Goal: Task Accomplishment & Management: Use online tool/utility

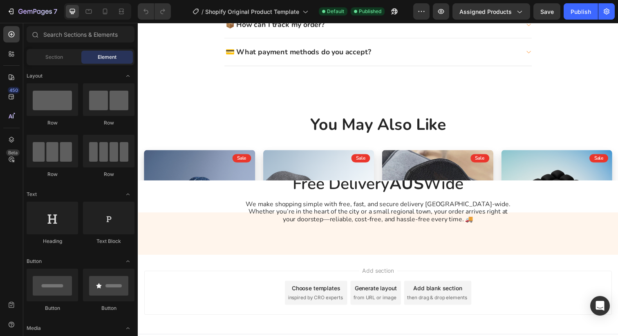
scroll to position [1885, 0]
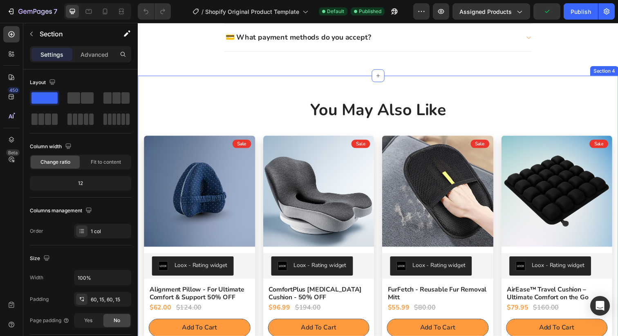
click at [141, 162] on div "You May Also Like Heading Row (P) Images Row Loox - Rating widget Loox Sale Tex…" at bounding box center [383, 225] width 490 height 296
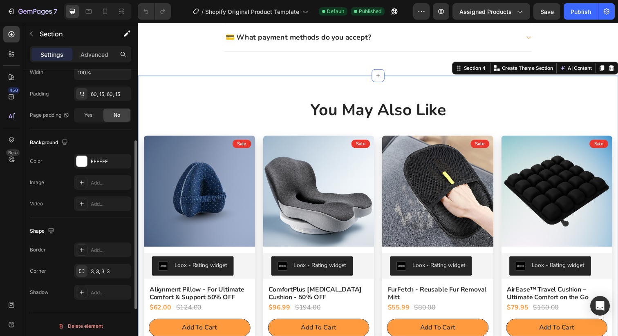
scroll to position [208, 0]
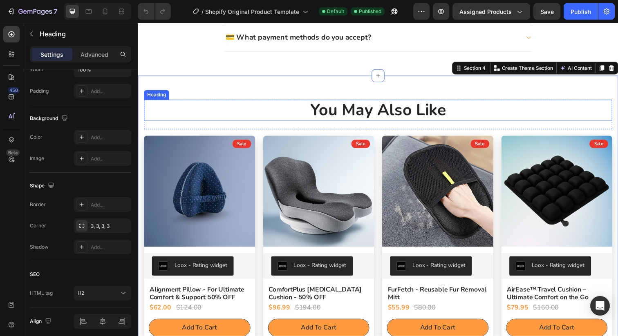
click at [265, 104] on h2 "You May Also Like" at bounding box center [383, 111] width 478 height 21
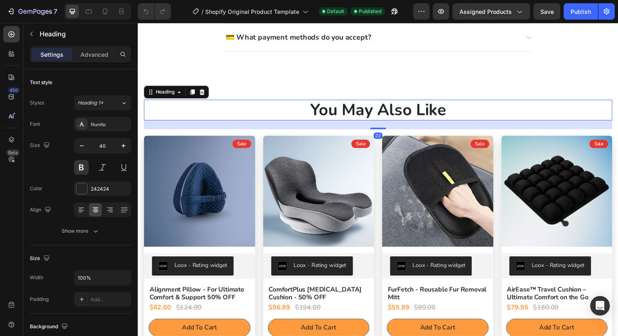
click at [265, 131] on div "22" at bounding box center [383, 127] width 478 height 9
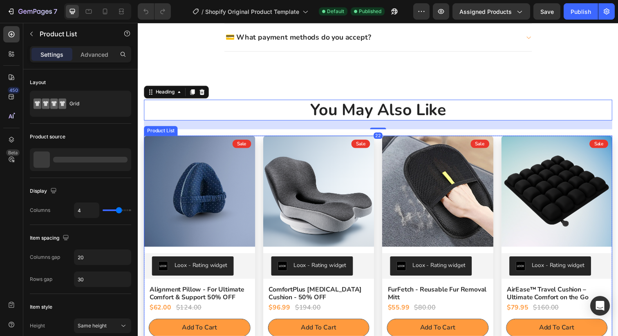
click at [264, 149] on div "(P) Images Row Loox - Rating widget Loox Sale Text Block Alignment Pillow - For…" at bounding box center [383, 243] width 478 height 210
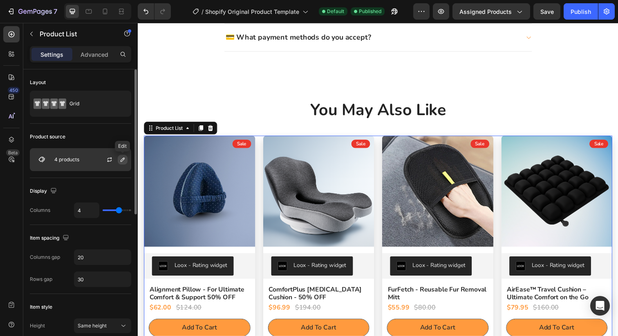
click at [123, 159] on icon "button" at bounding box center [123, 160] width 4 height 4
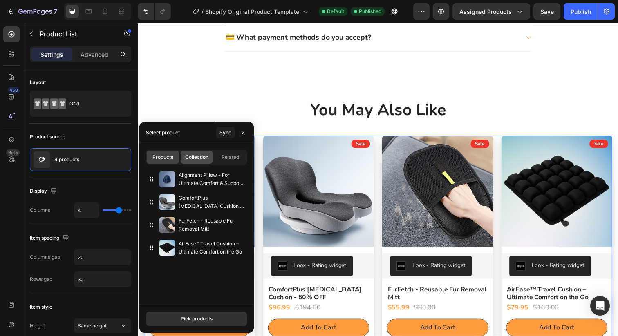
click at [195, 161] on span "Collection" at bounding box center [196, 157] width 23 height 7
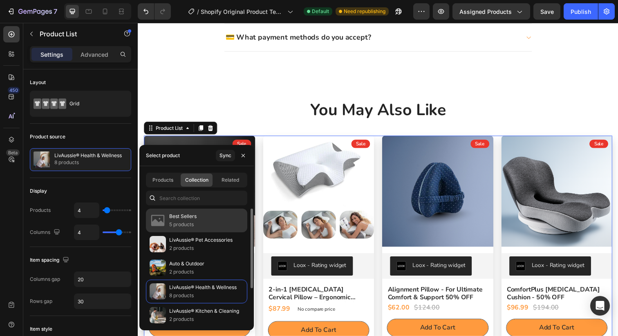
click at [189, 222] on p "5 products" at bounding box center [182, 225] width 27 height 8
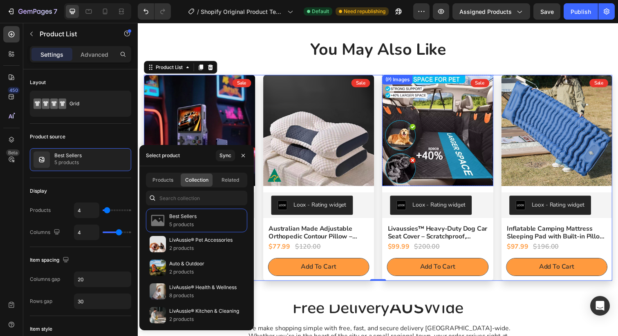
scroll to position [1947, 0]
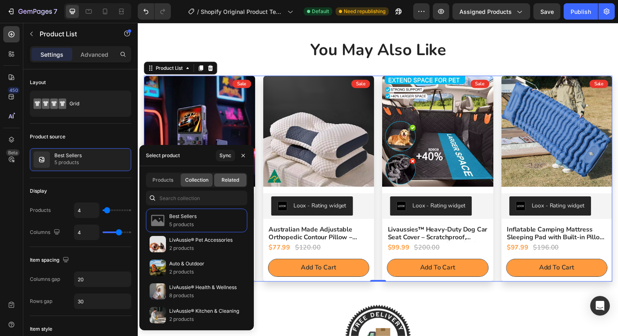
click at [235, 177] on span "Related" at bounding box center [231, 180] width 18 height 7
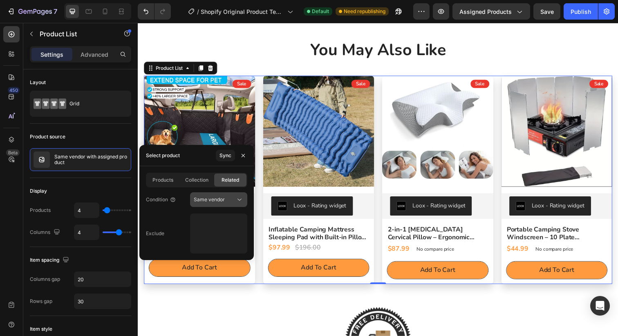
click at [237, 199] on icon at bounding box center [239, 200] width 8 height 8
click at [236, 204] on button "Same vendor" at bounding box center [218, 199] width 57 height 15
click at [235, 198] on div "Same vendor" at bounding box center [215, 199] width 42 height 7
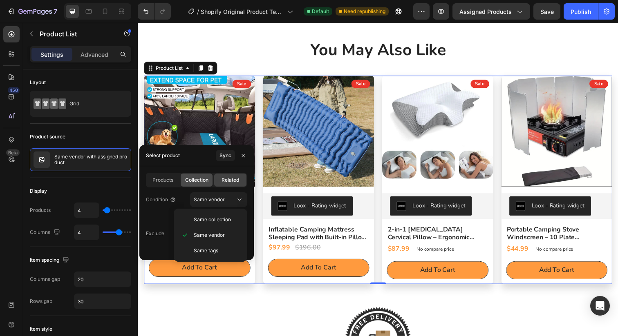
click at [201, 181] on span "Collection" at bounding box center [196, 180] width 23 height 7
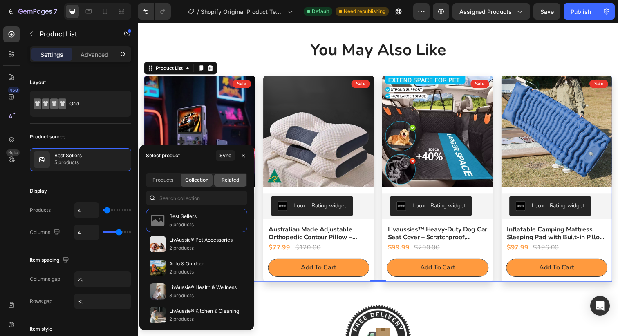
click at [233, 181] on span "Related" at bounding box center [231, 180] width 18 height 7
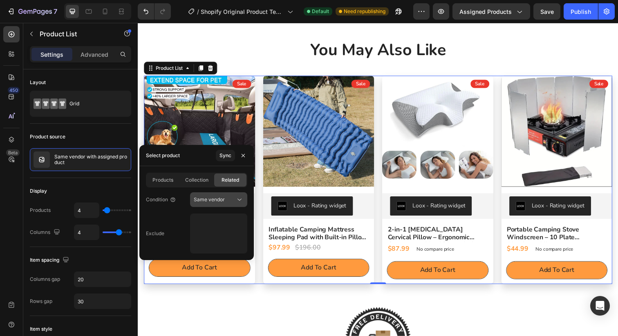
click at [222, 200] on span "Same vendor" at bounding box center [209, 200] width 31 height 6
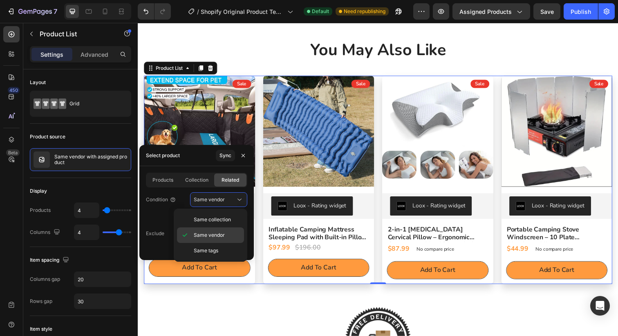
click at [215, 234] on span "Same vendor" at bounding box center [209, 235] width 31 height 7
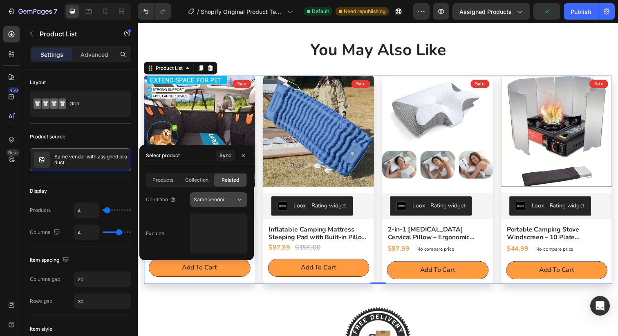
click at [220, 202] on span "Same vendor" at bounding box center [209, 200] width 31 height 6
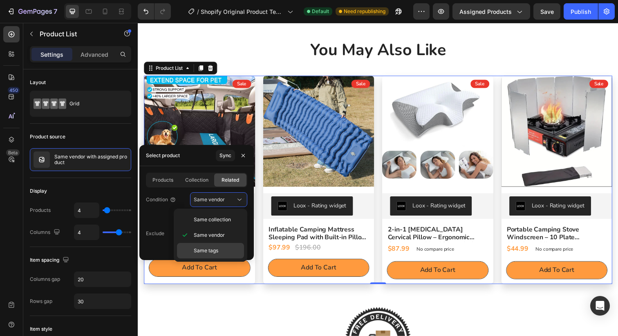
click at [213, 248] on span "Same tags" at bounding box center [206, 250] width 25 height 7
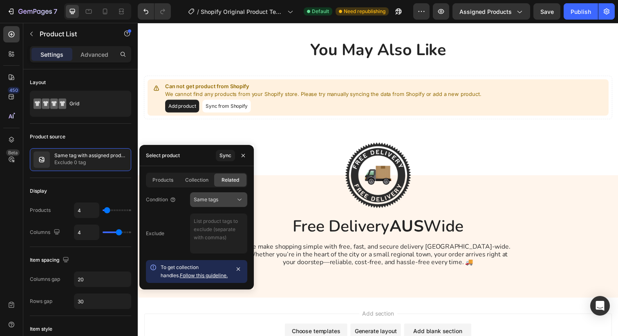
click at [230, 201] on div "Same tags" at bounding box center [215, 199] width 42 height 7
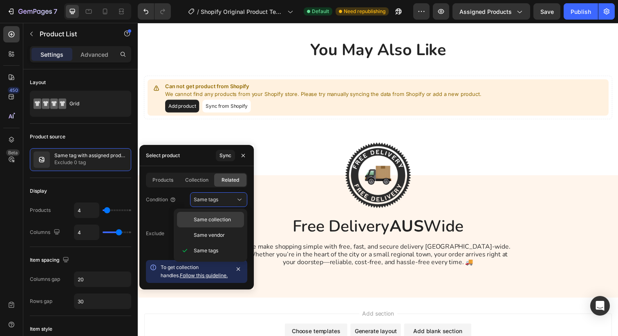
click at [222, 223] on span "Same collection" at bounding box center [212, 219] width 37 height 7
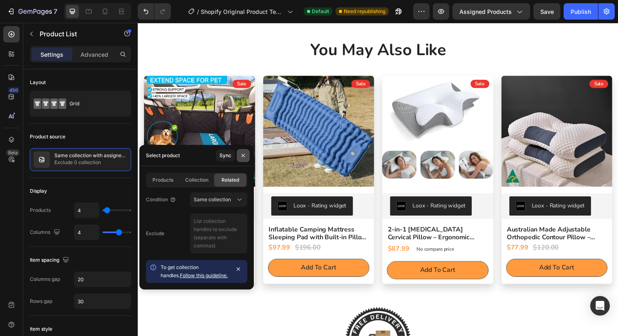
click at [243, 158] on icon "button" at bounding box center [243, 155] width 7 height 7
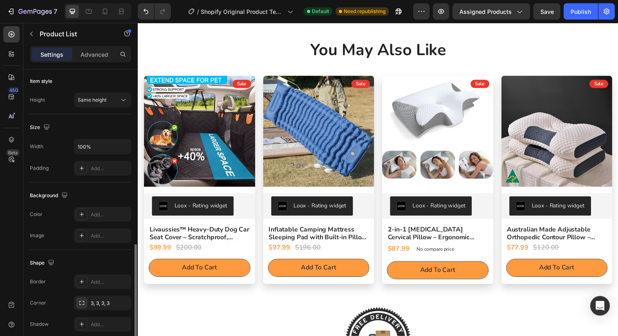
scroll to position [311, 0]
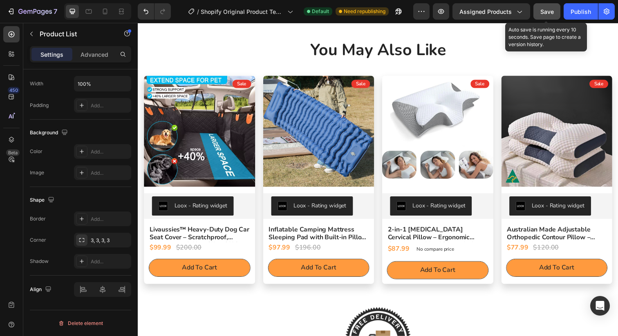
click at [544, 12] on span "Save" at bounding box center [546, 11] width 13 height 7
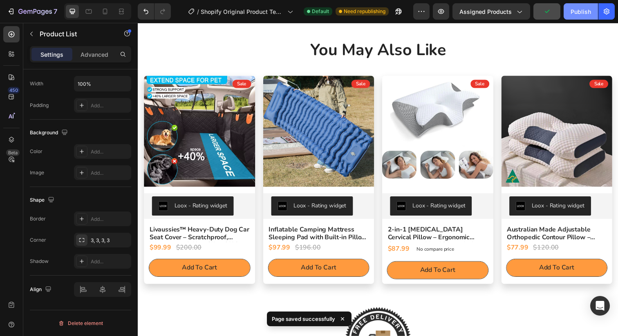
click at [580, 8] on div "Publish" at bounding box center [581, 11] width 20 height 9
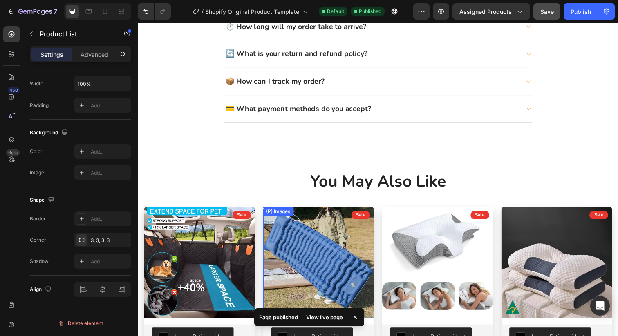
scroll to position [1760, 0]
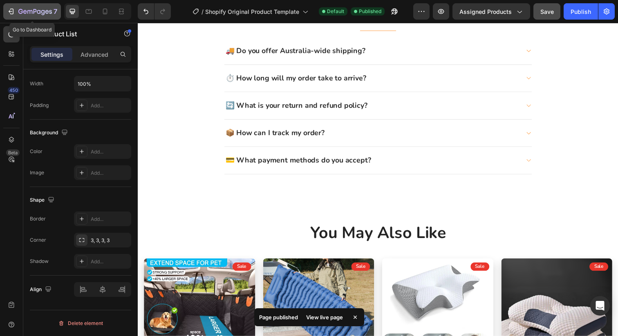
click at [29, 11] on icon "button" at bounding box center [35, 12] width 34 height 7
